Goal: Register for event/course

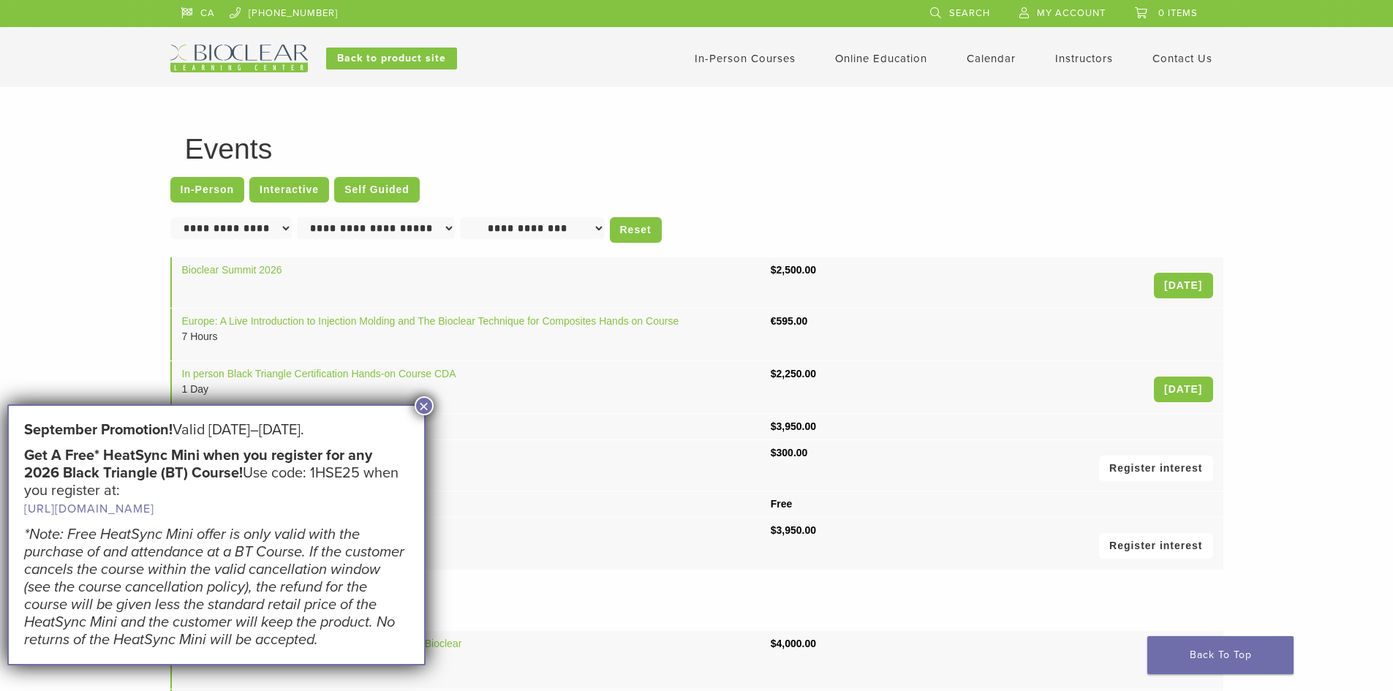
click at [426, 405] on button "×" at bounding box center [424, 405] width 19 height 19
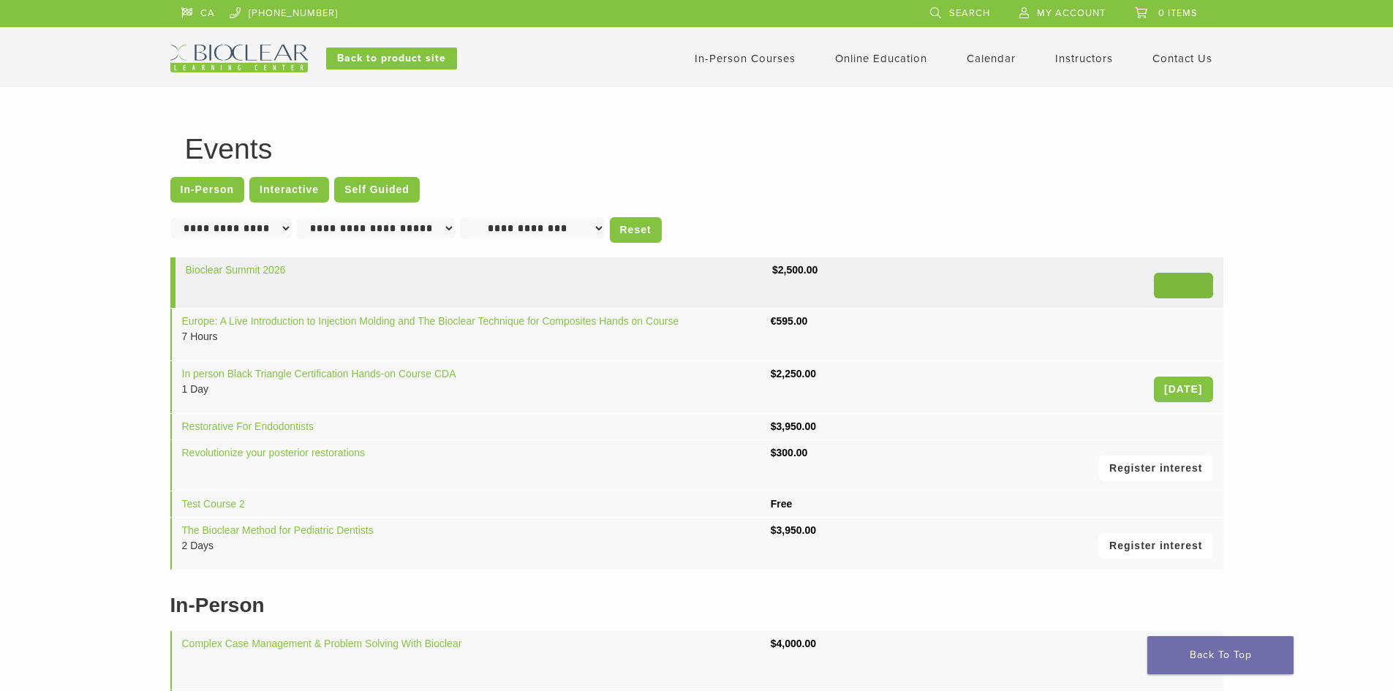
click at [1183, 286] on link "01 Oct 26" at bounding box center [1183, 286] width 58 height 26
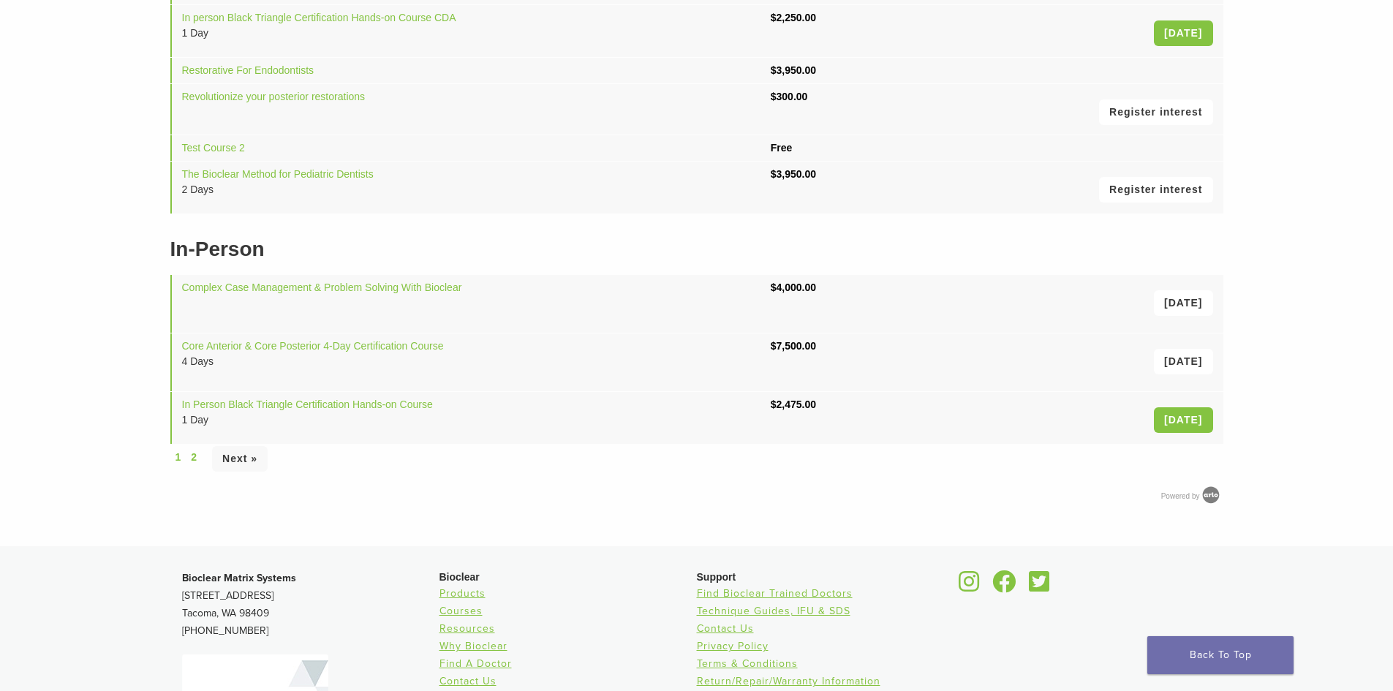
scroll to position [366, 0]
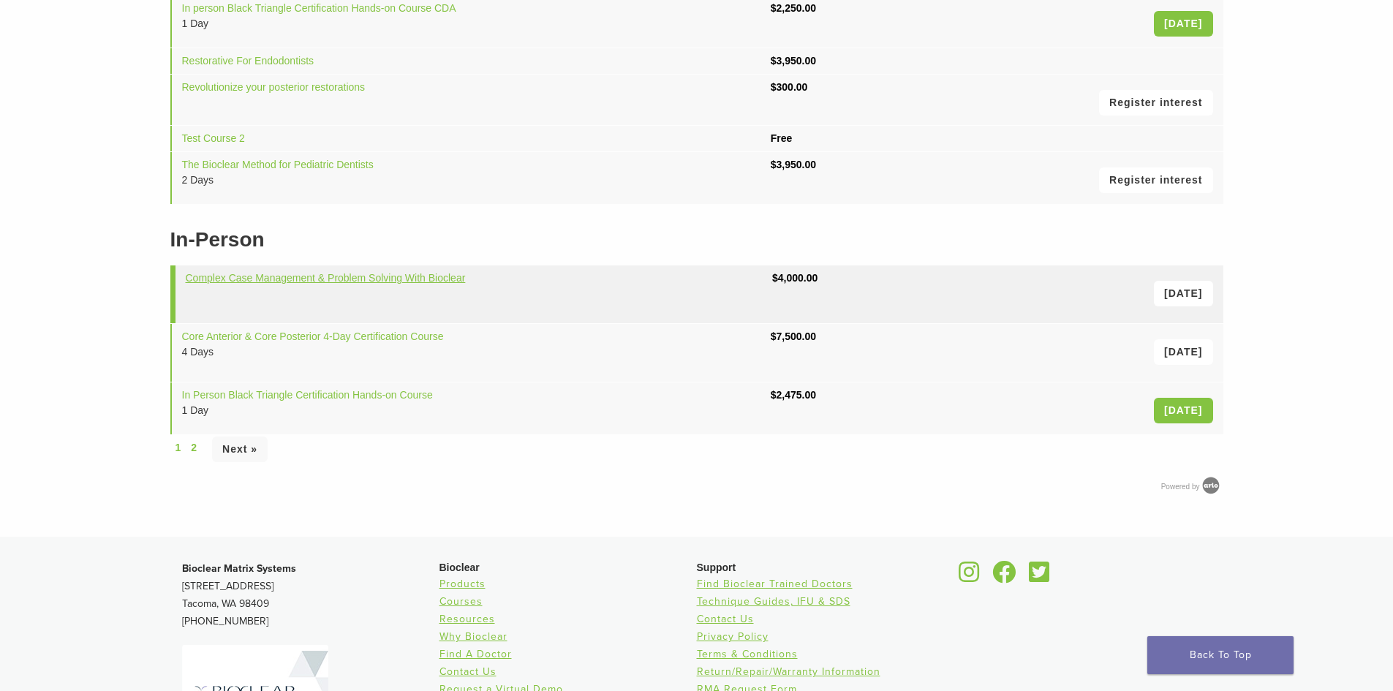
click at [344, 276] on link "Complex Case Management & Problem Solving With Bioclear" at bounding box center [326, 278] width 280 height 12
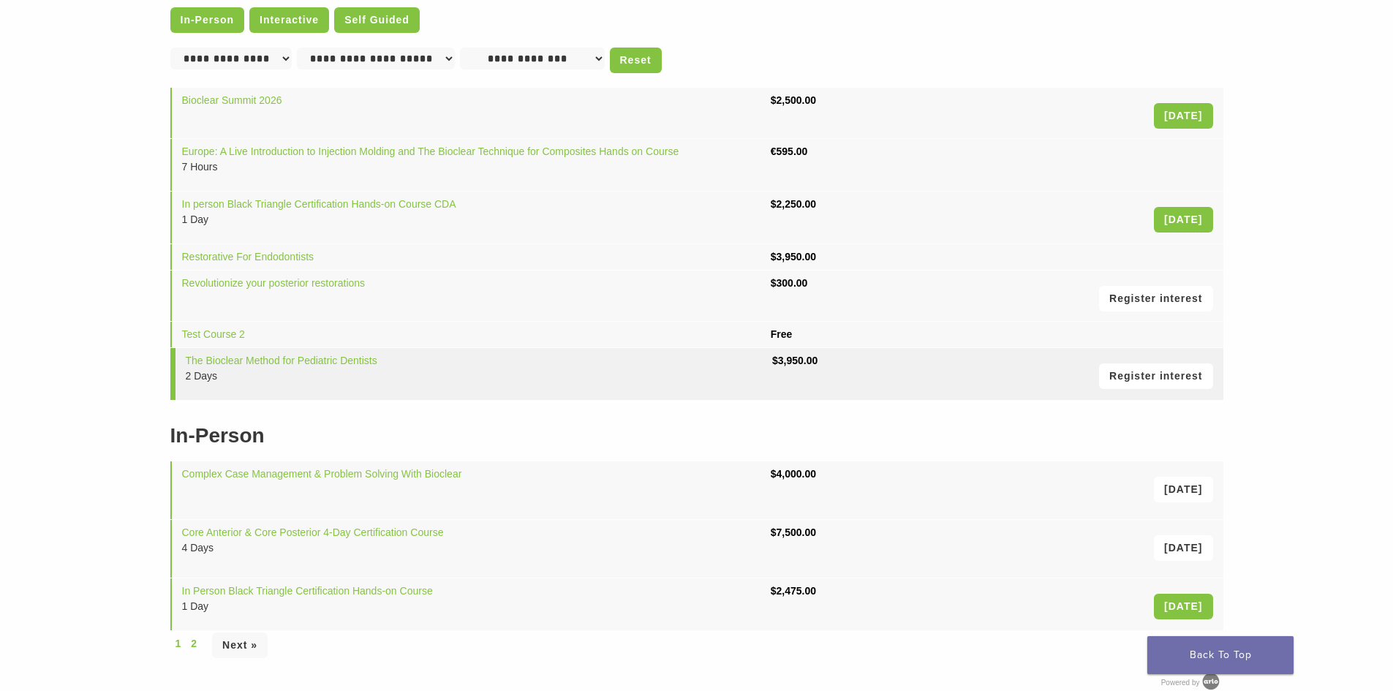
scroll to position [146, 0]
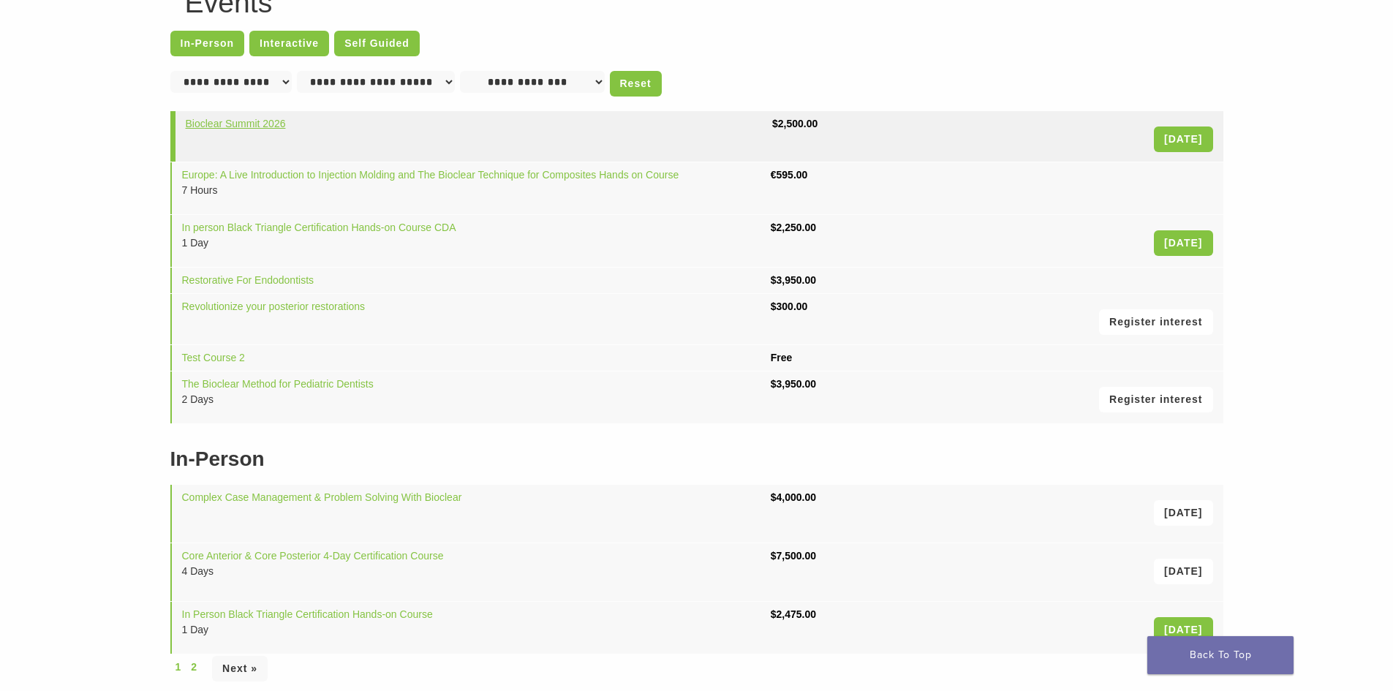
click at [237, 126] on link "Bioclear Summit 2026" at bounding box center [236, 124] width 100 height 12
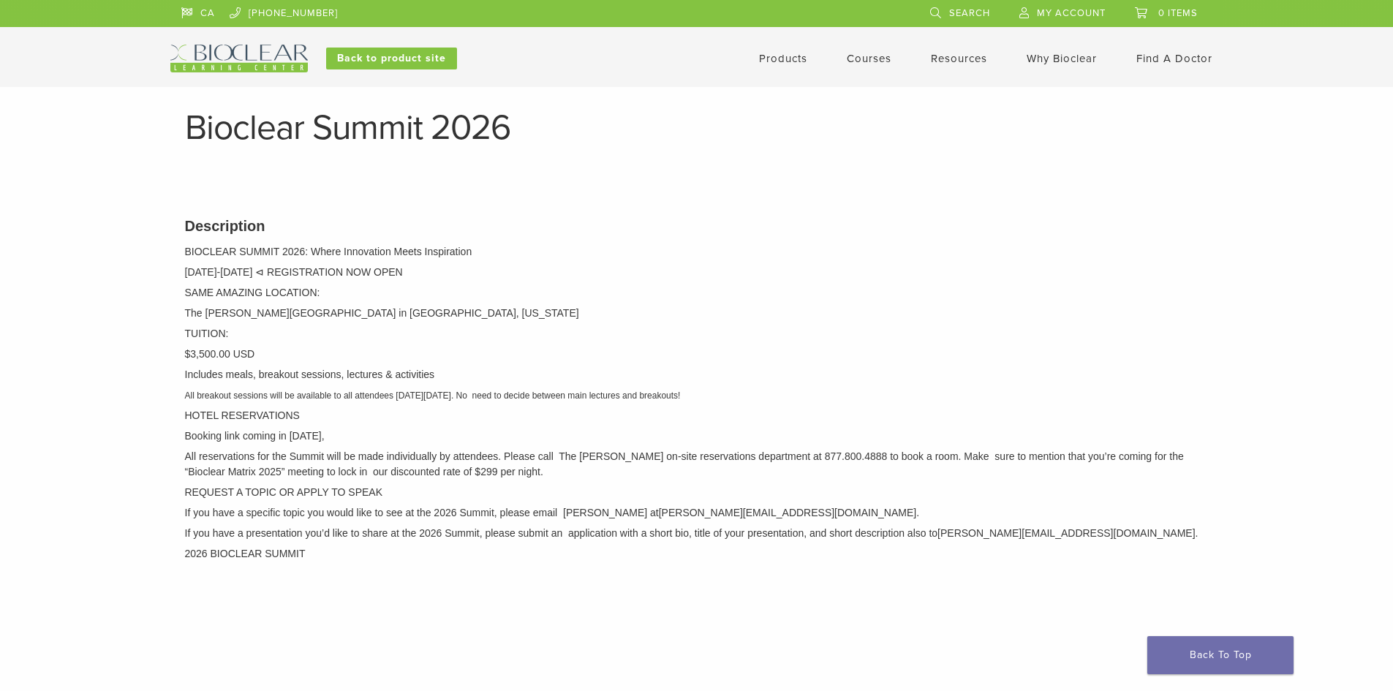
click at [791, 56] on link "Products" at bounding box center [783, 58] width 48 height 13
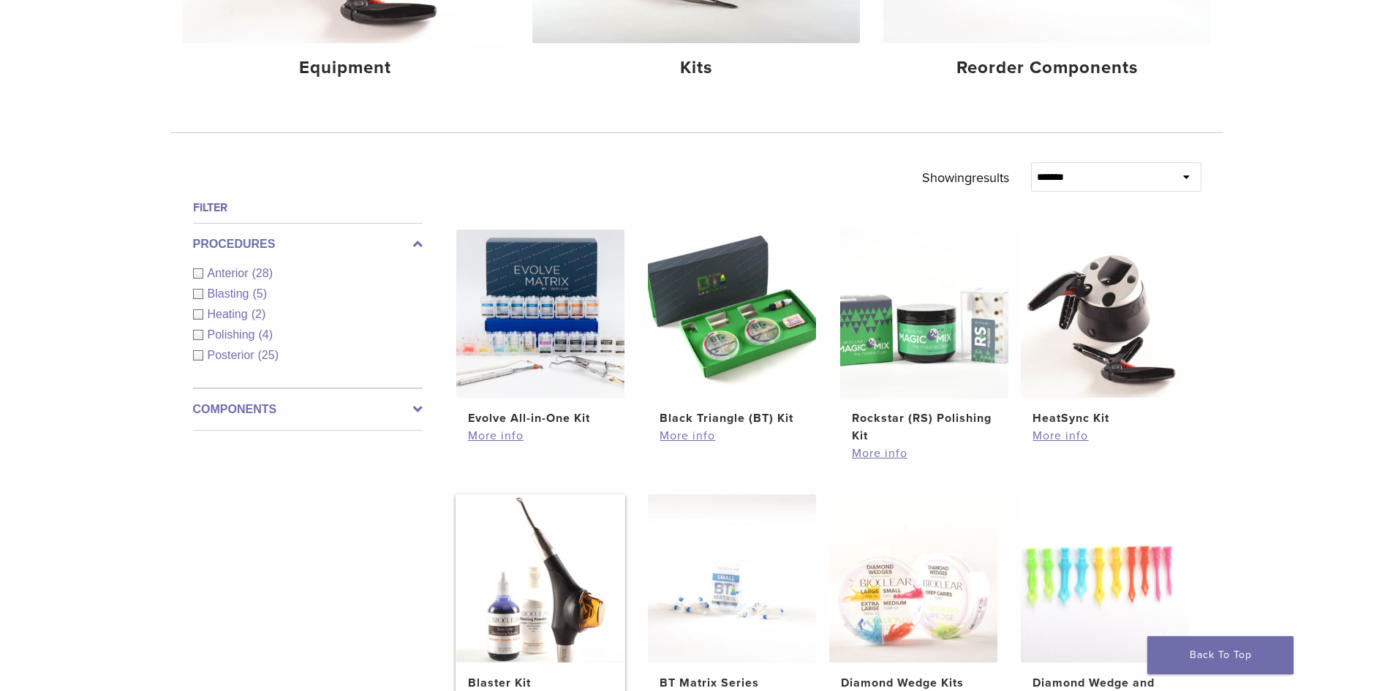
scroll to position [366, 0]
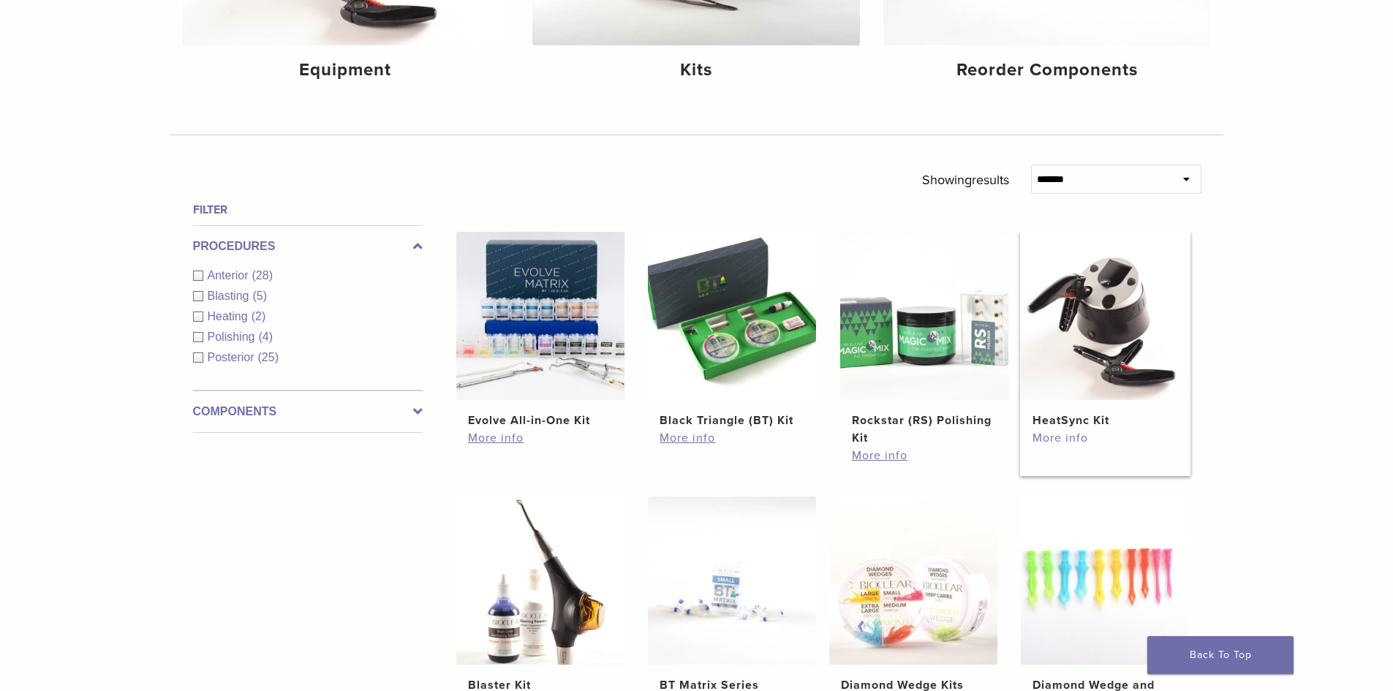
click at [1073, 437] on link "More info" at bounding box center [1104, 438] width 145 height 18
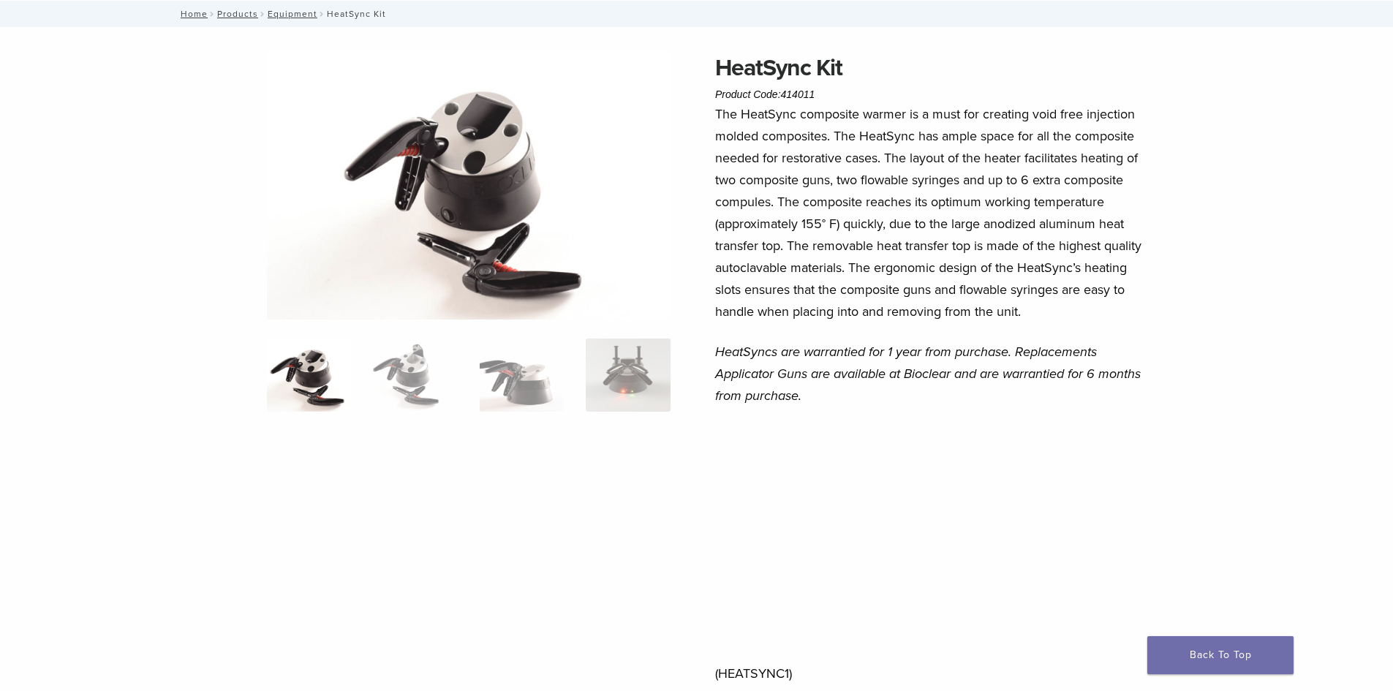
scroll to position [73, 0]
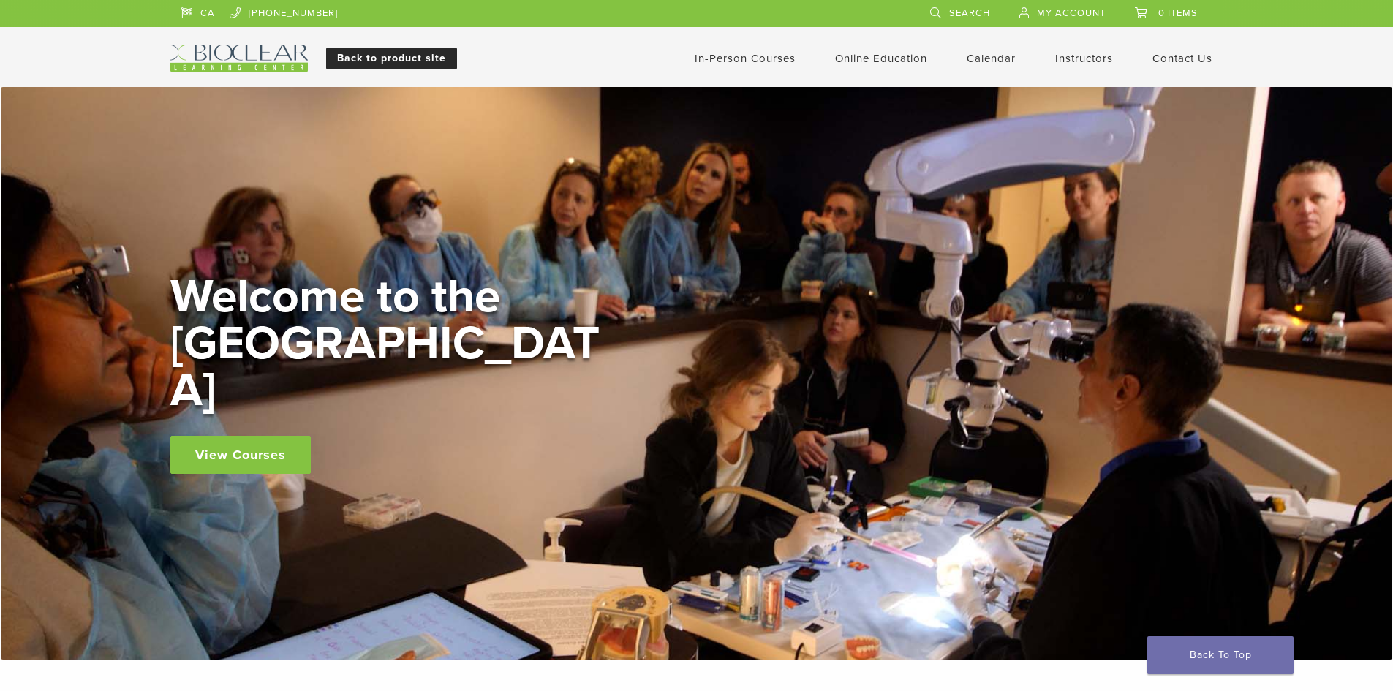
click at [415, 56] on link "Back to product site" at bounding box center [391, 59] width 131 height 22
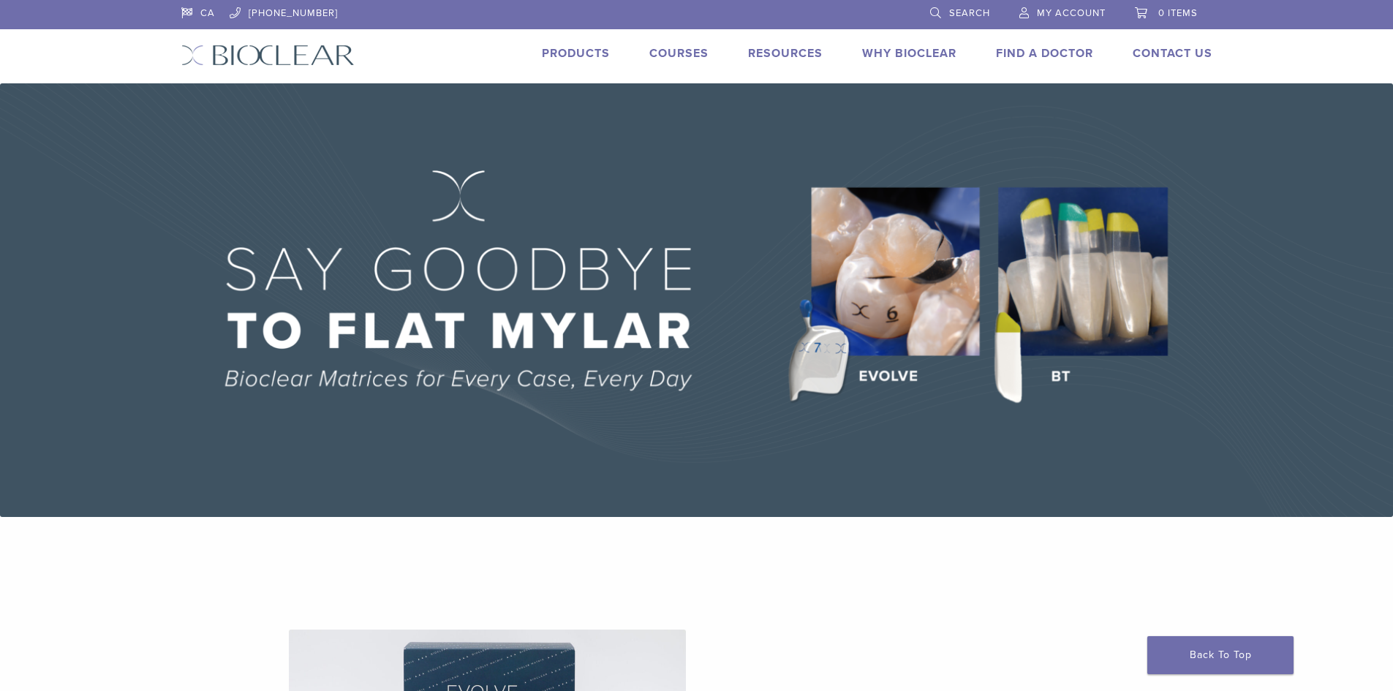
click at [564, 48] on link "Products" at bounding box center [576, 53] width 68 height 15
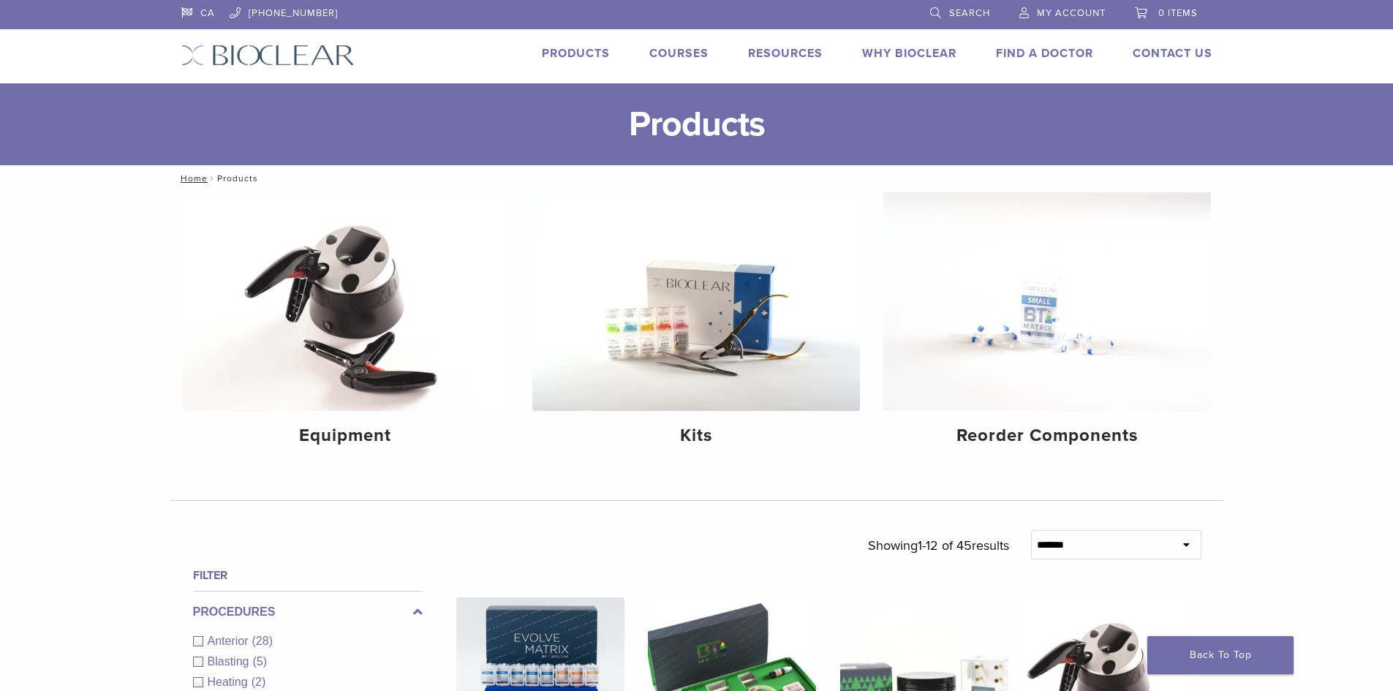
scroll to position [146, 0]
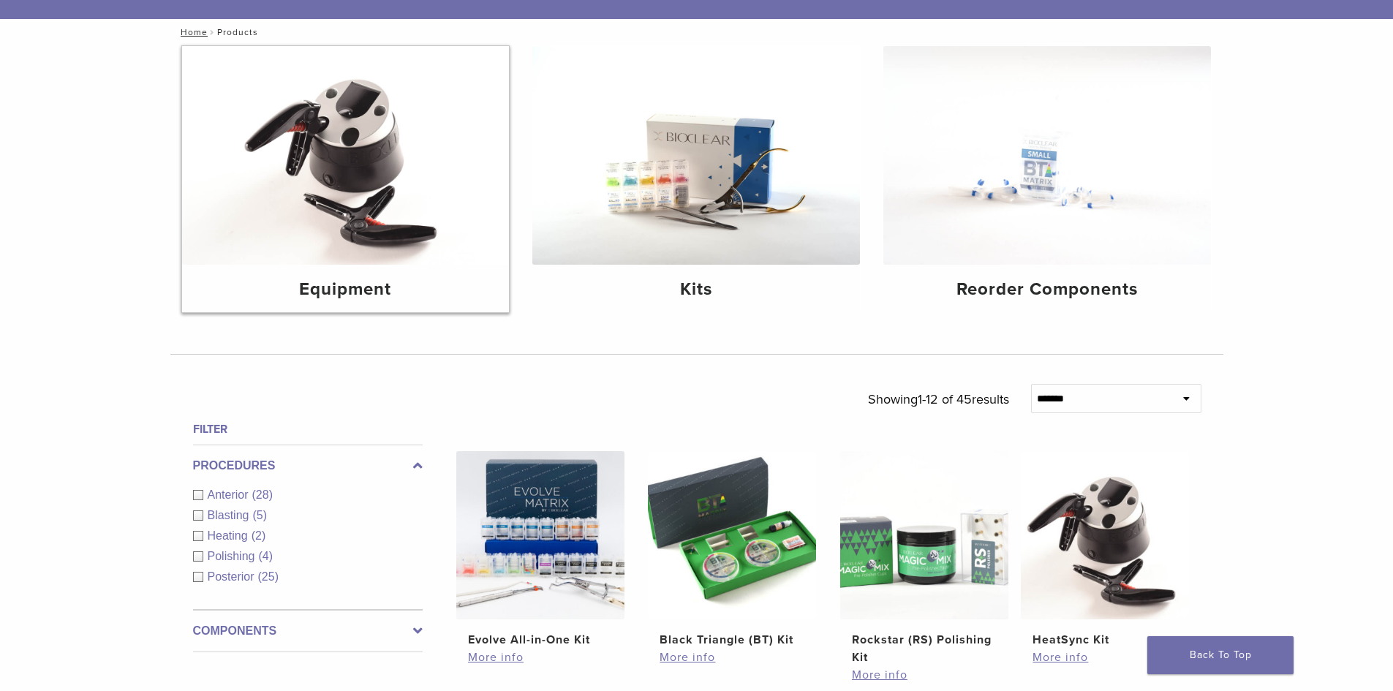
click at [376, 243] on img at bounding box center [346, 155] width 328 height 219
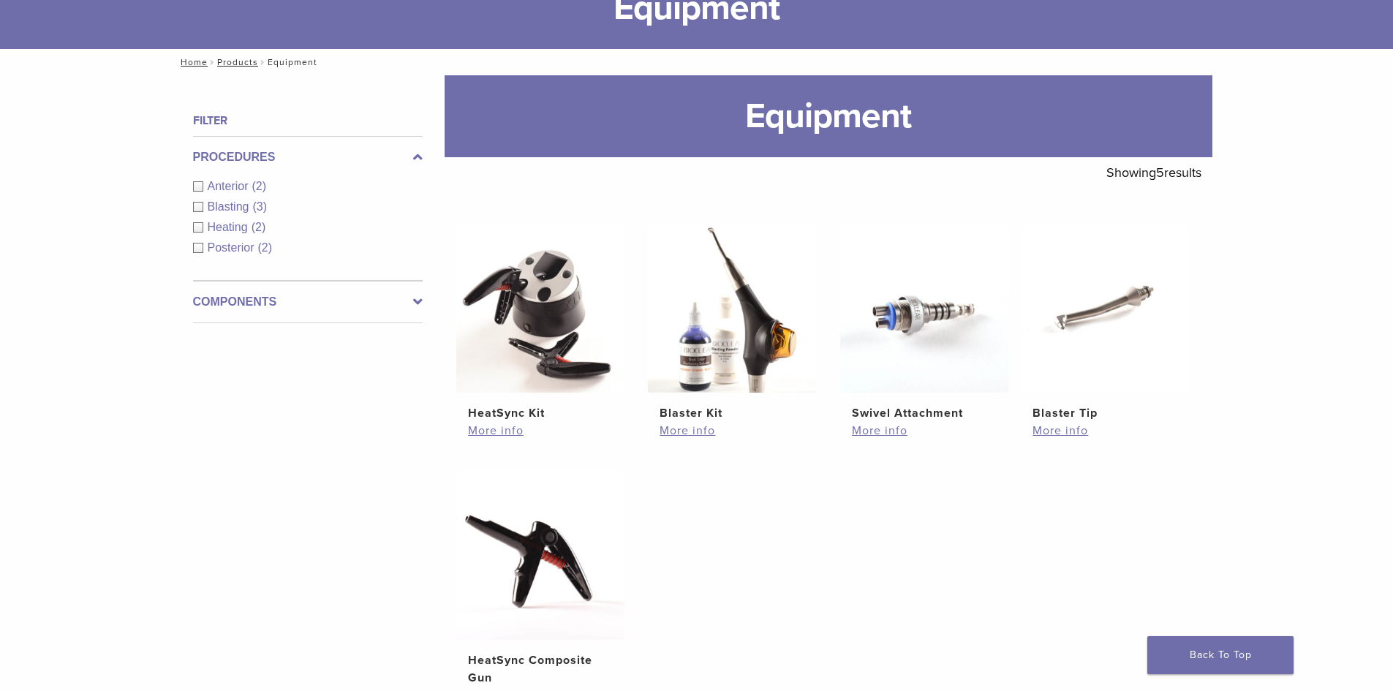
scroll to position [219, 0]
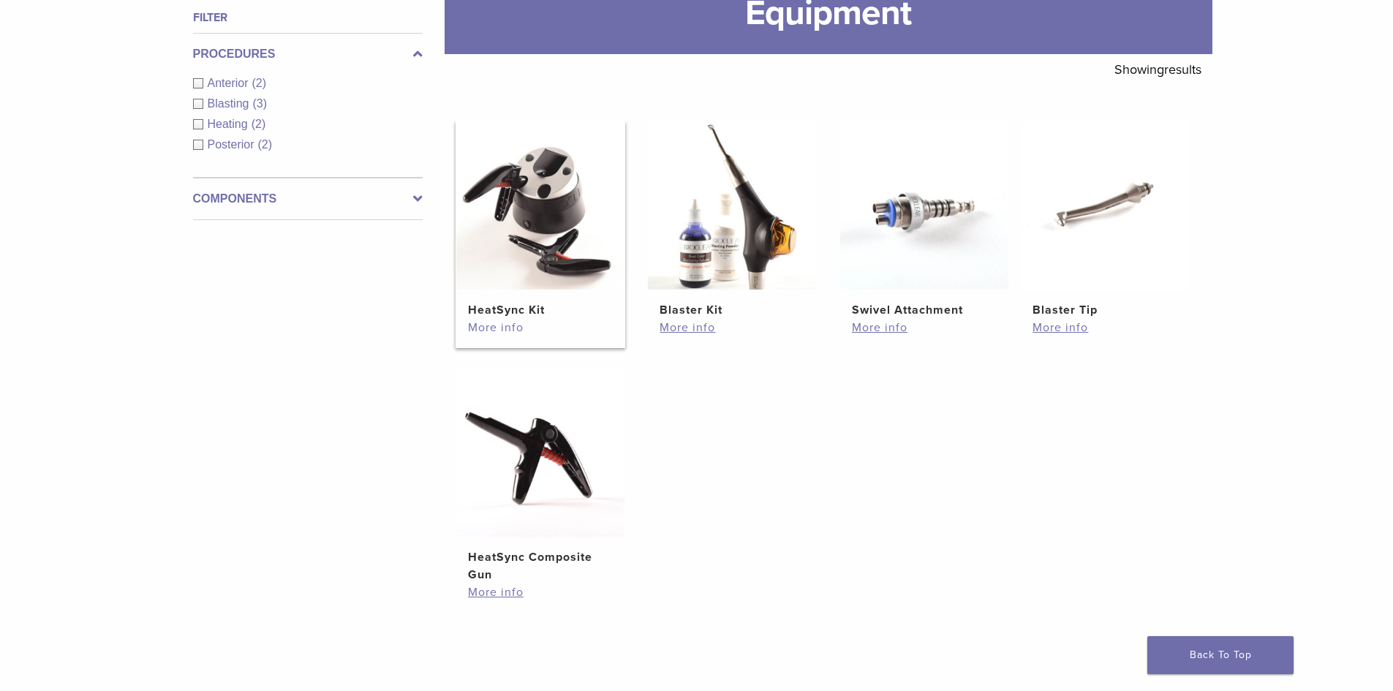
click at [505, 322] on link "More info" at bounding box center [540, 328] width 145 height 18
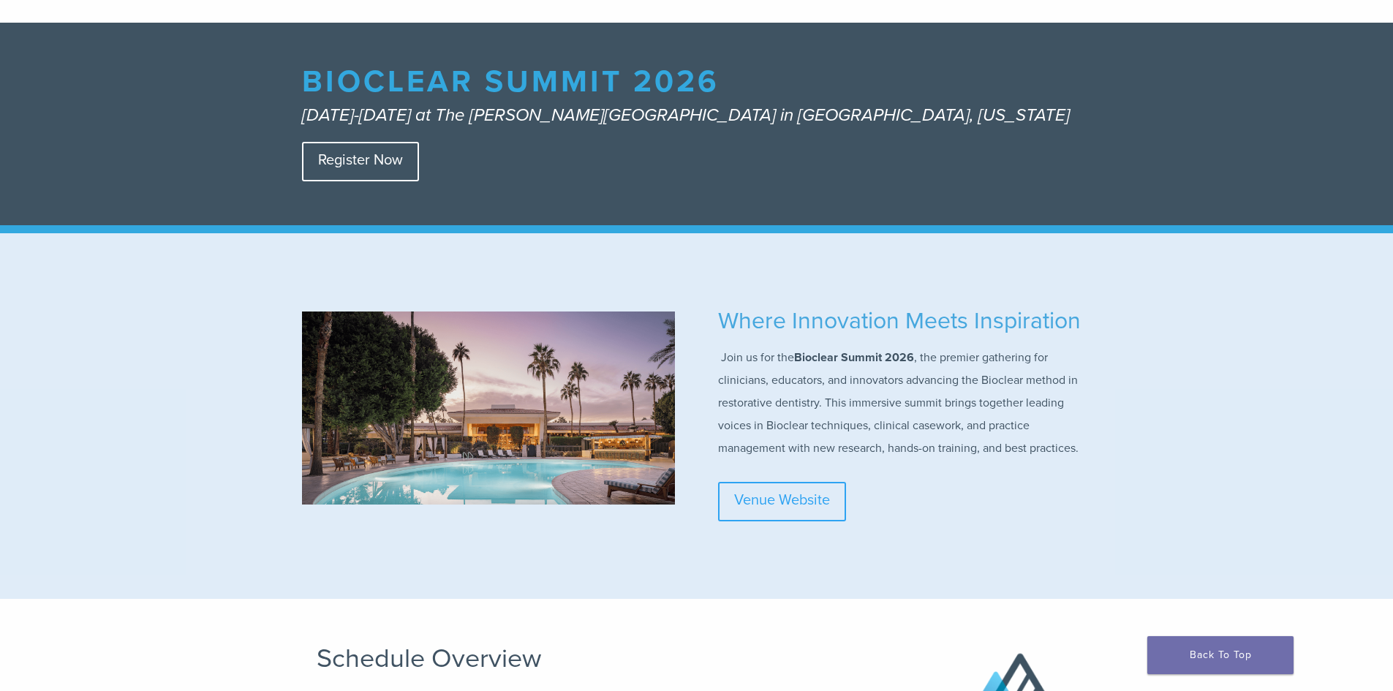
scroll to position [146, 0]
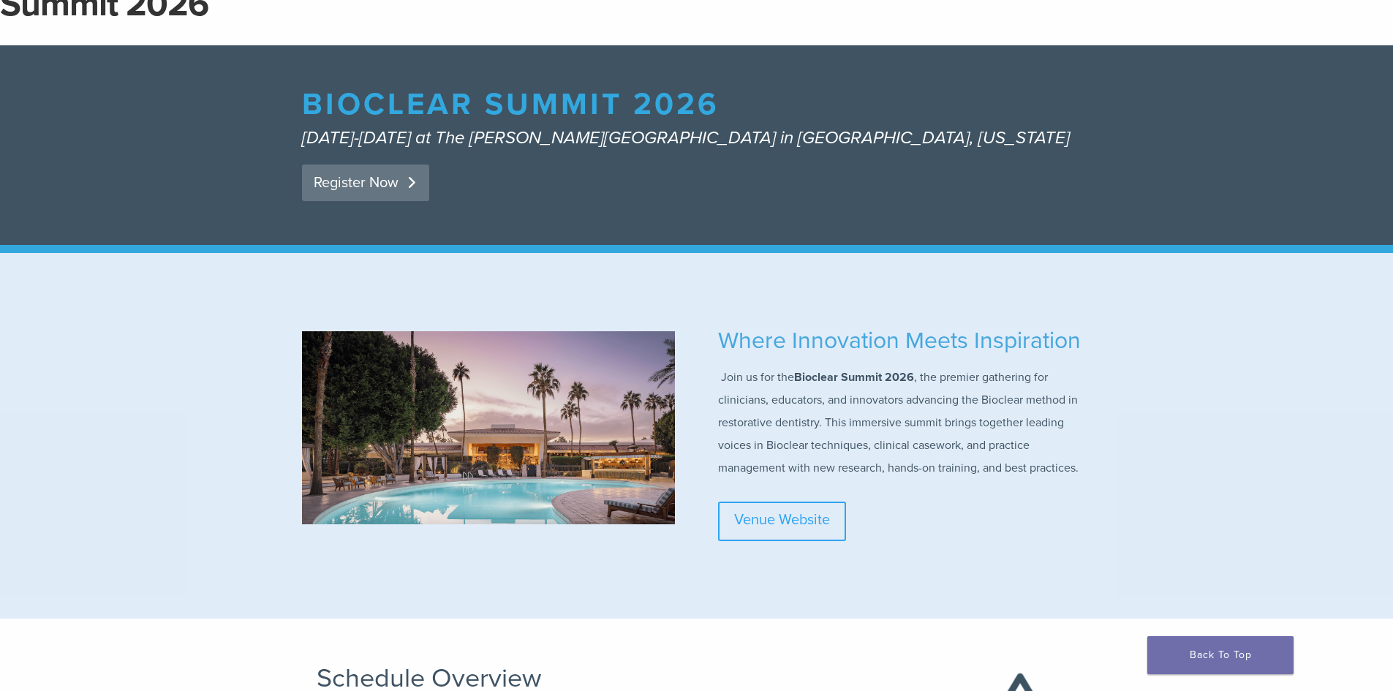
click at [386, 181] on link "Register Now" at bounding box center [365, 182] width 127 height 37
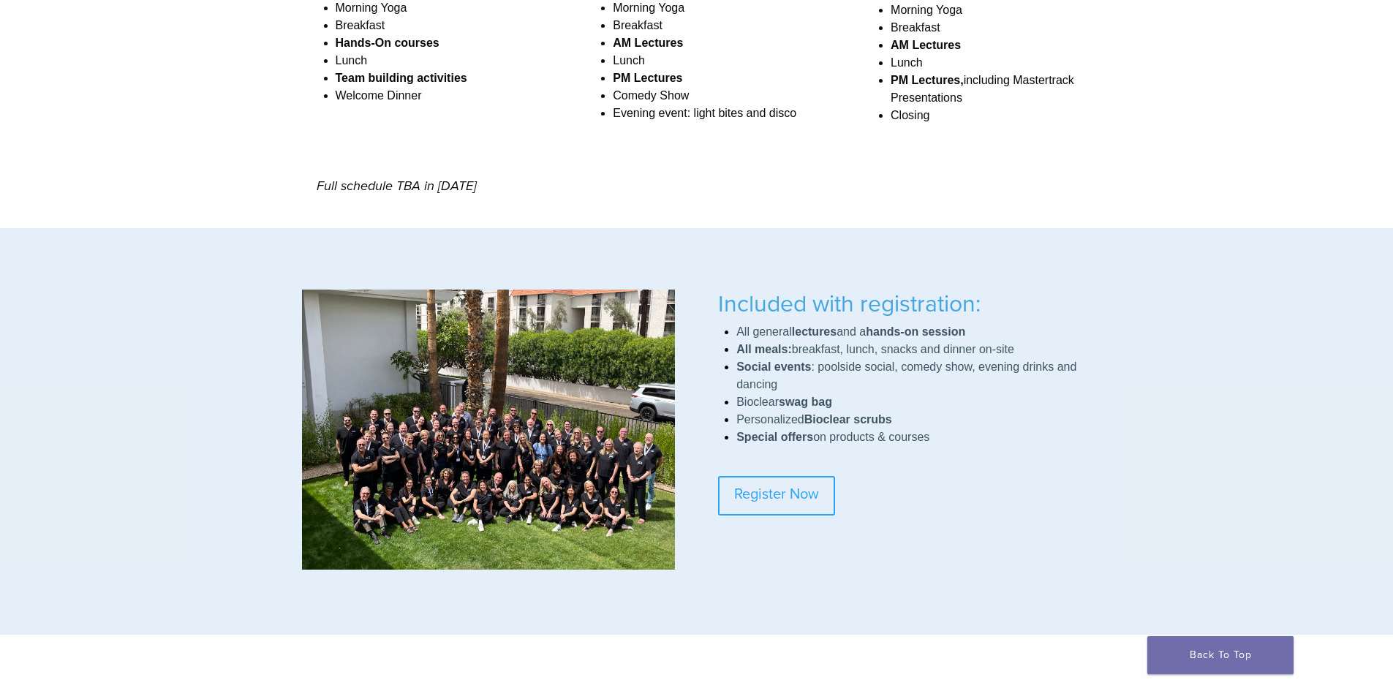
scroll to position [1097, 0]
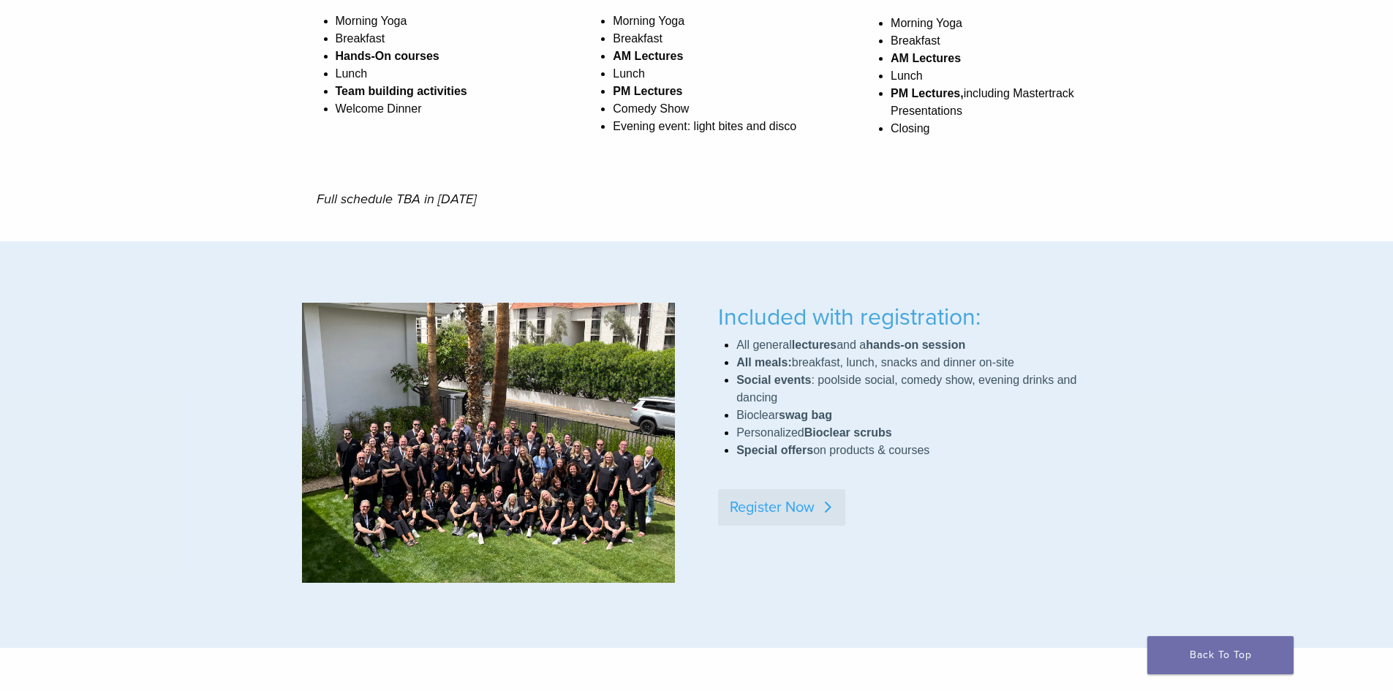
click at [766, 512] on link "Register Now" at bounding box center [781, 507] width 127 height 37
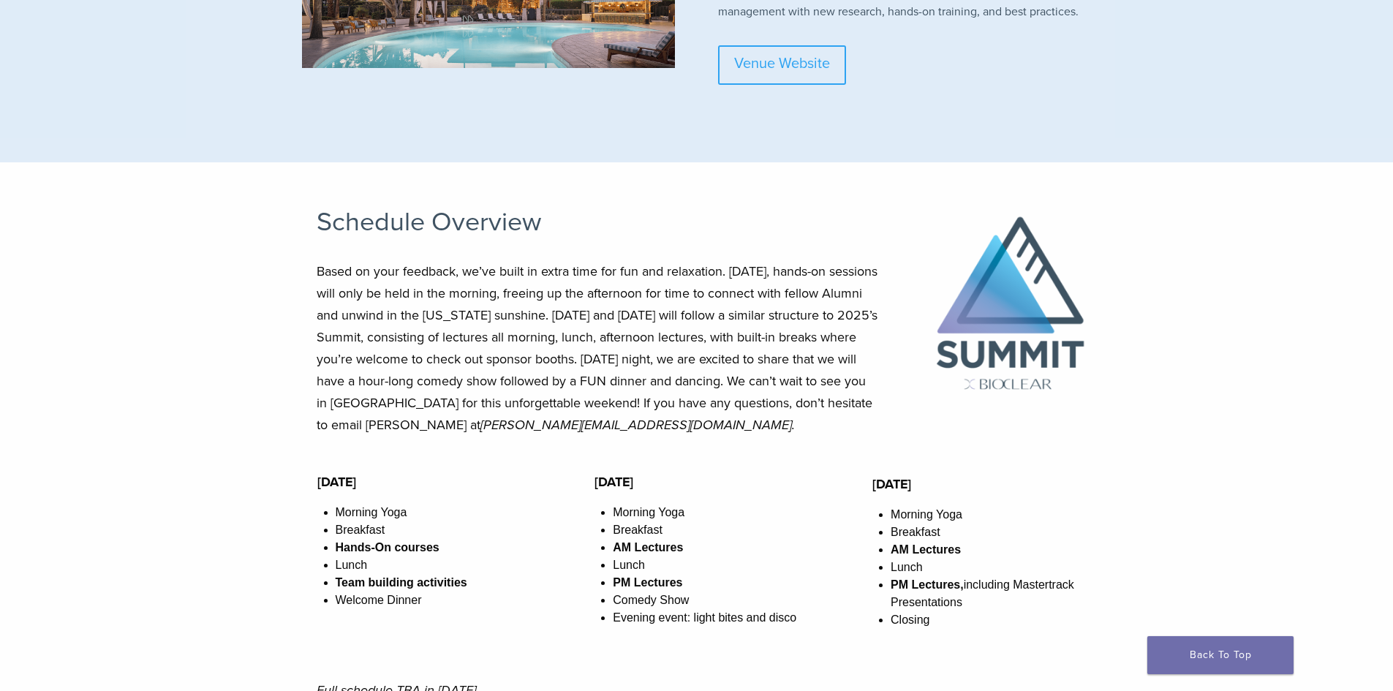
scroll to position [514, 0]
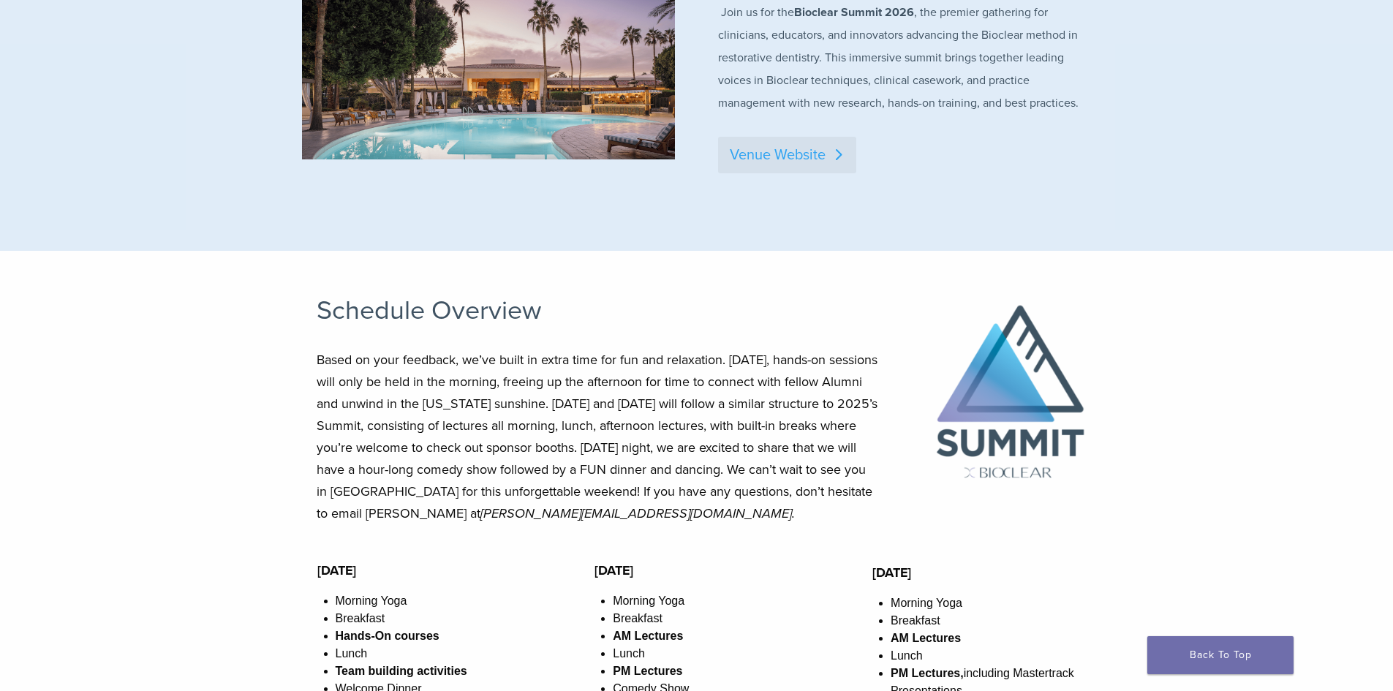
click at [787, 160] on link "Venue Website" at bounding box center [787, 155] width 138 height 37
